Goal: Information Seeking & Learning: Learn about a topic

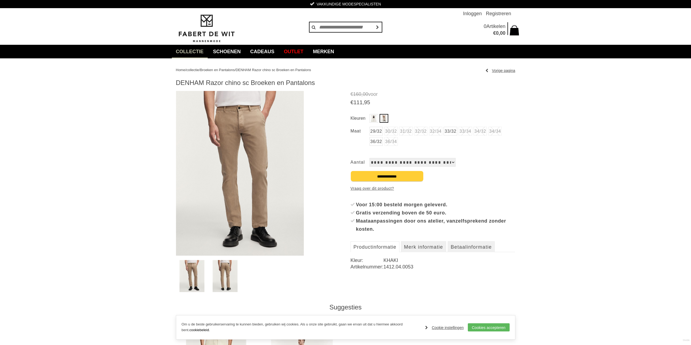
click at [373, 118] on img "Kleuren" at bounding box center [374, 118] width 6 height 7
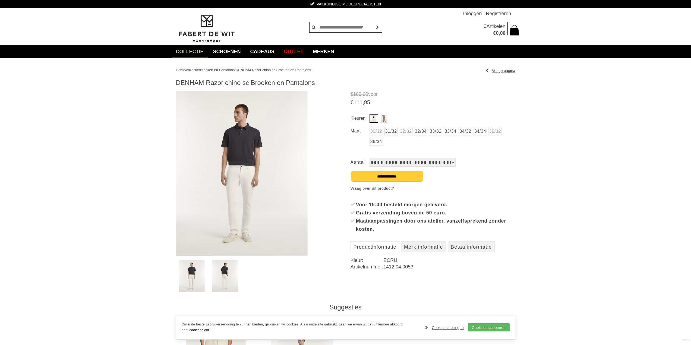
click at [384, 116] on img "Kleuren" at bounding box center [383, 118] width 5 height 7
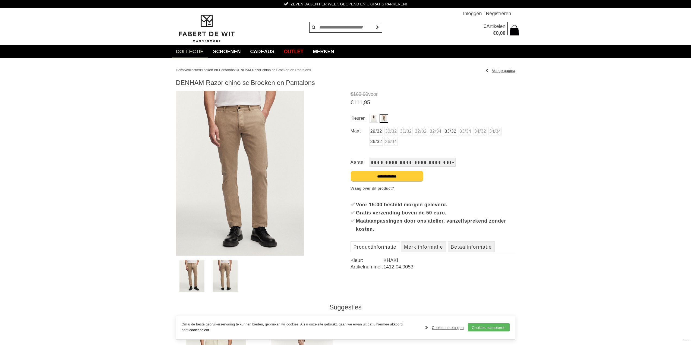
click at [375, 117] on img "Kleuren" at bounding box center [374, 118] width 6 height 7
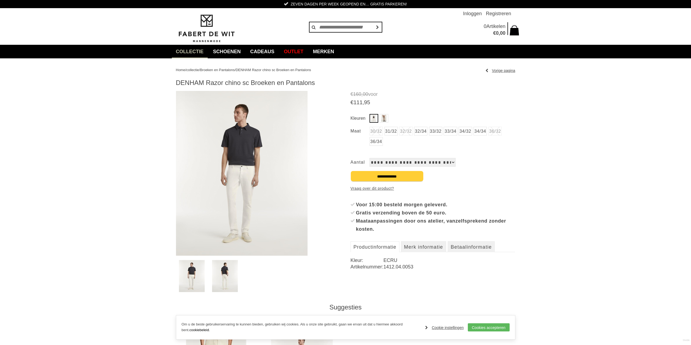
click at [439, 134] on link "33/32" at bounding box center [435, 131] width 13 height 9
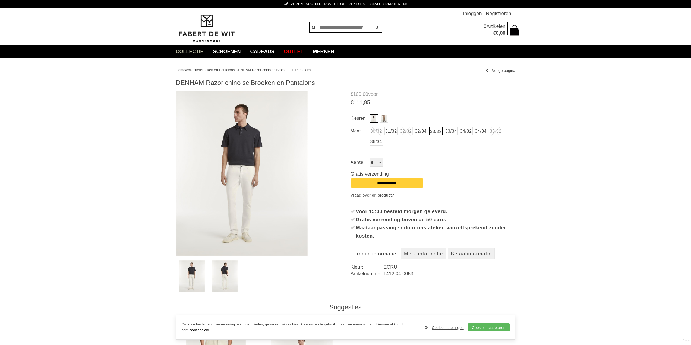
click at [244, 165] on img at bounding box center [242, 173] width 132 height 165
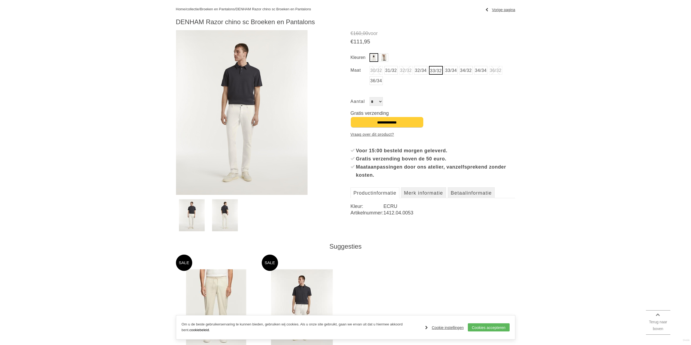
scroll to position [81, 0]
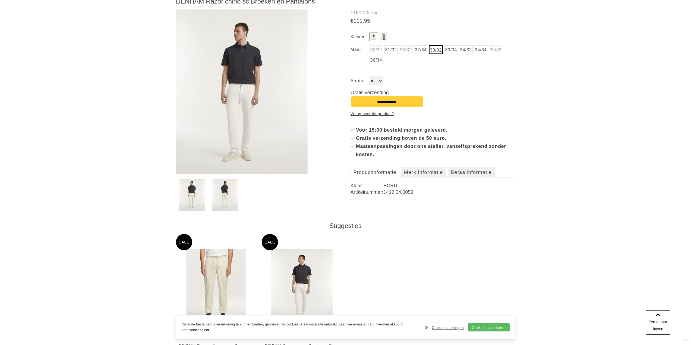
click at [230, 199] on img at bounding box center [225, 195] width 26 height 32
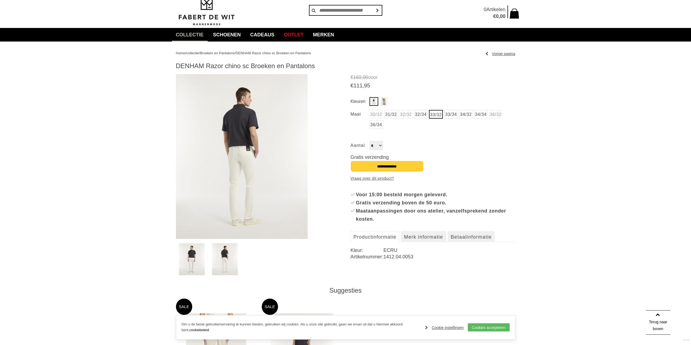
scroll to position [0, 0]
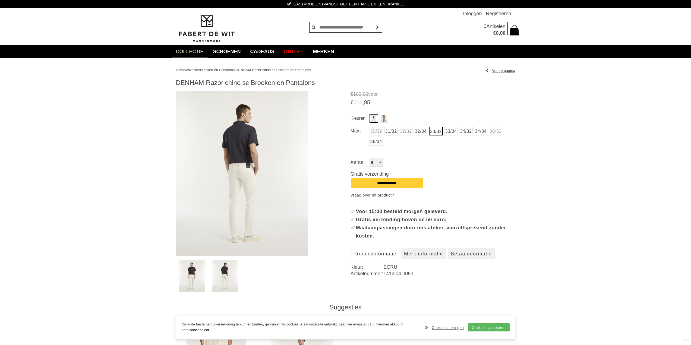
click at [246, 180] on img at bounding box center [242, 173] width 132 height 165
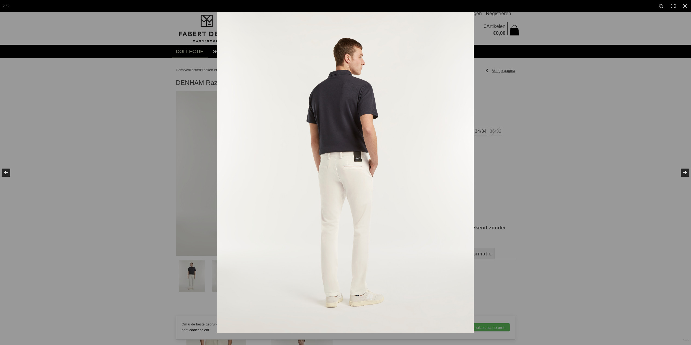
click at [348, 173] on img at bounding box center [345, 172] width 257 height 321
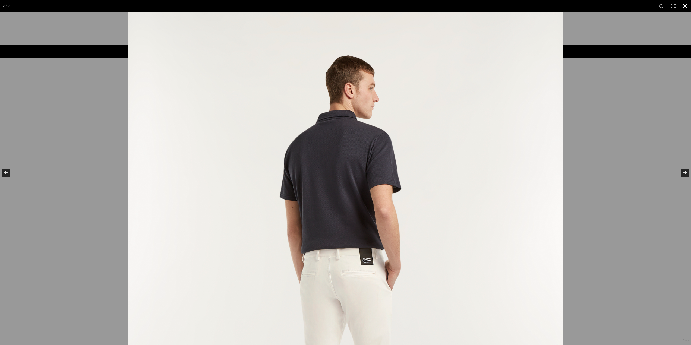
click at [686, 7] on link at bounding box center [685, 6] width 12 height 12
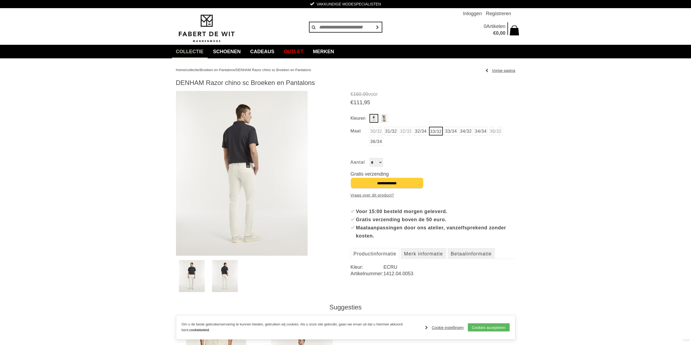
click at [384, 116] on img "Kleuren" at bounding box center [383, 118] width 5 height 7
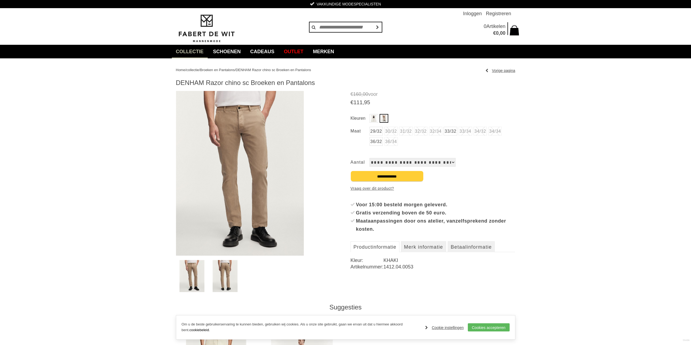
click at [453, 131] on link "33/32" at bounding box center [449, 131] width 13 height 9
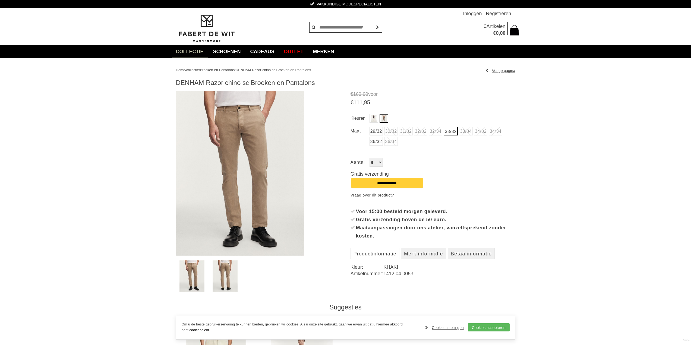
click at [242, 138] on img at bounding box center [240, 173] width 128 height 165
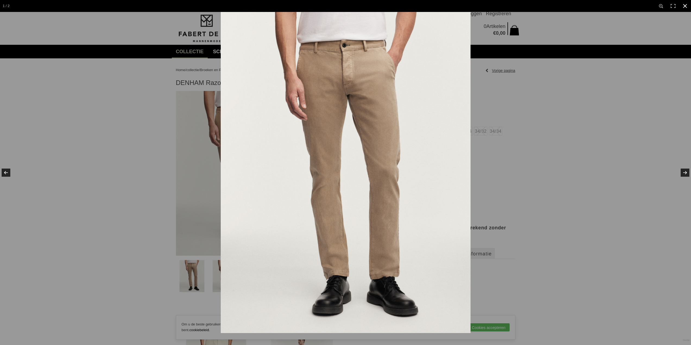
click at [161, 205] on div at bounding box center [345, 172] width 691 height 345
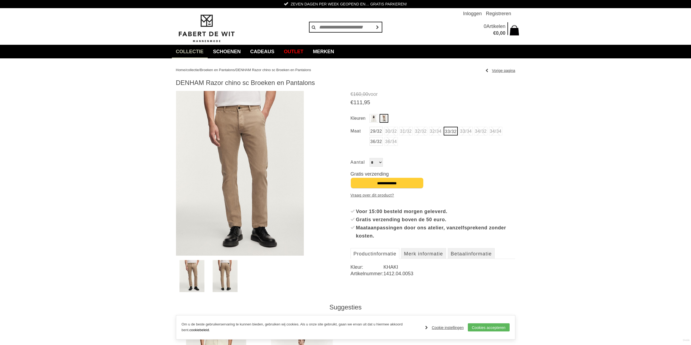
click at [223, 278] on img at bounding box center [224, 276] width 25 height 32
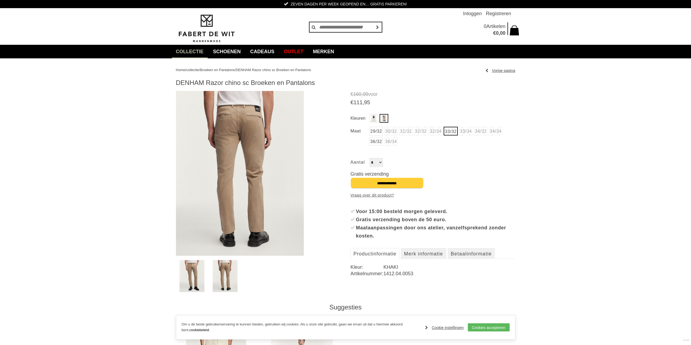
click at [260, 122] on img at bounding box center [240, 173] width 128 height 165
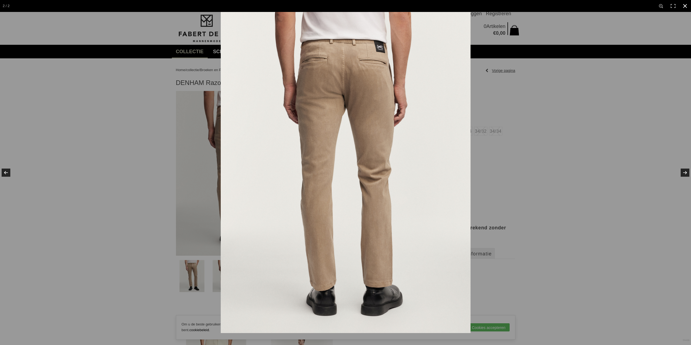
click at [132, 175] on div at bounding box center [345, 172] width 691 height 345
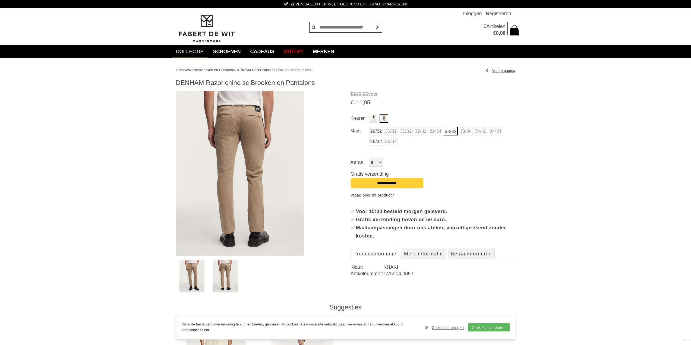
click at [364, 194] on link "Vraag over dit product?" at bounding box center [371, 195] width 43 height 8
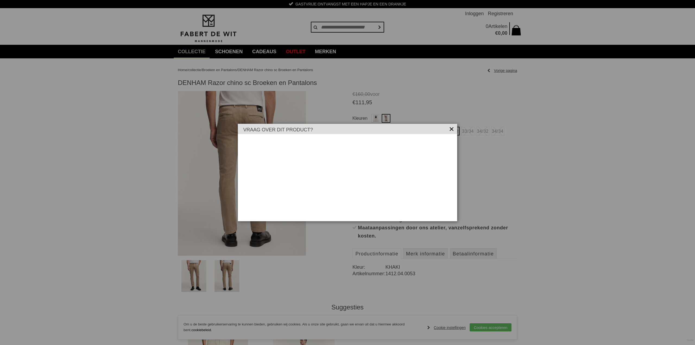
click at [451, 129] on link "×" at bounding box center [451, 128] width 5 height 5
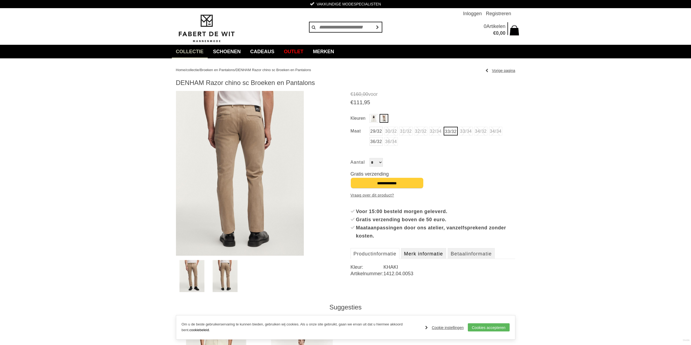
click at [432, 249] on link "Merk informatie" at bounding box center [423, 253] width 45 height 11
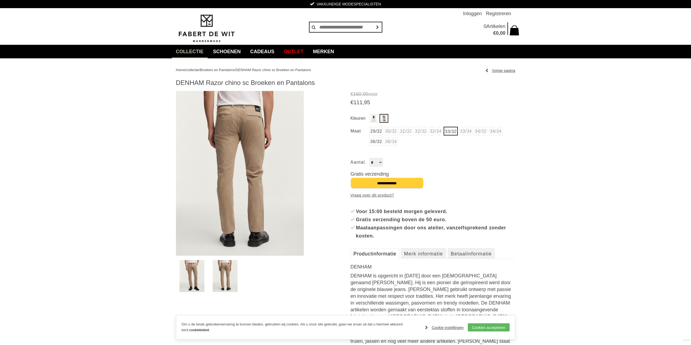
click at [378, 249] on link "Productinformatie" at bounding box center [374, 253] width 49 height 11
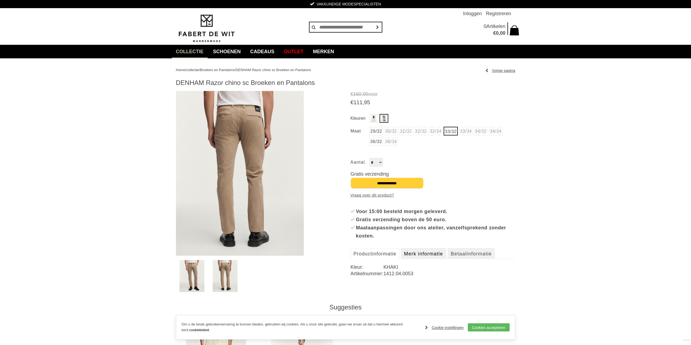
click at [416, 252] on link "Merk informatie" at bounding box center [423, 253] width 45 height 11
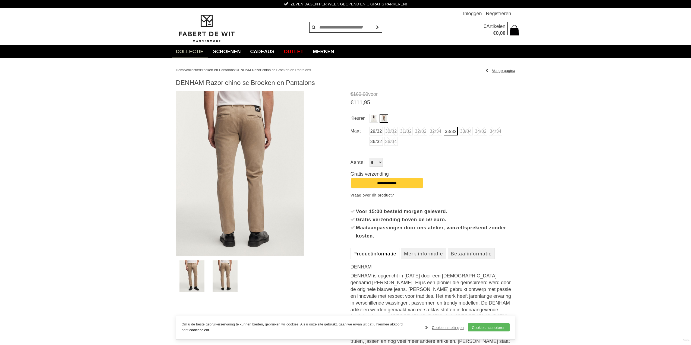
click at [368, 249] on link "Productinformatie" at bounding box center [374, 253] width 49 height 11
